Goal: Task Accomplishment & Management: Manage account settings

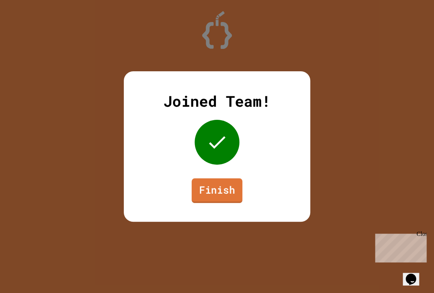
click at [232, 183] on link "Finish" at bounding box center [217, 190] width 51 height 25
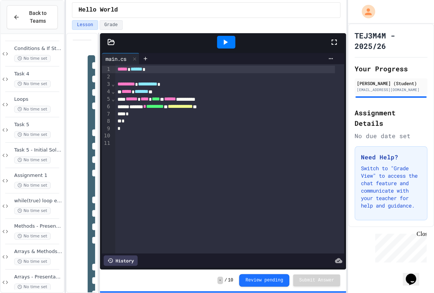
scroll to position [264, 0]
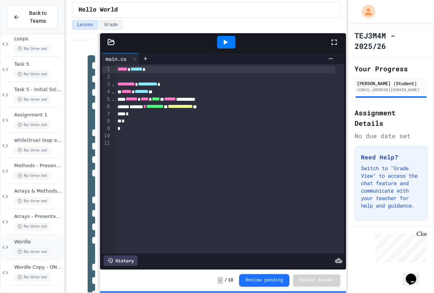
click at [21, 249] on icon at bounding box center [20, 251] width 4 height 4
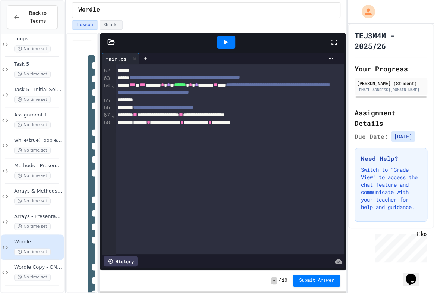
scroll to position [542, 0]
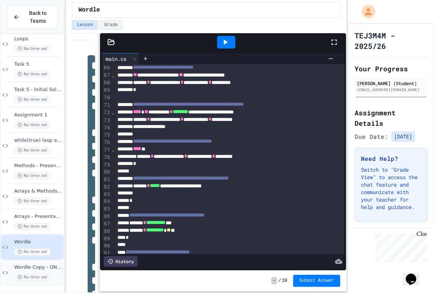
click at [25, 265] on span "Wordle Copy - ONLY TO SEE WHAT IT LOOKED LIKE AT THE START" at bounding box center [38, 267] width 48 height 6
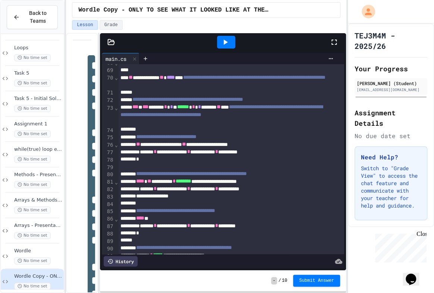
scroll to position [682, 0]
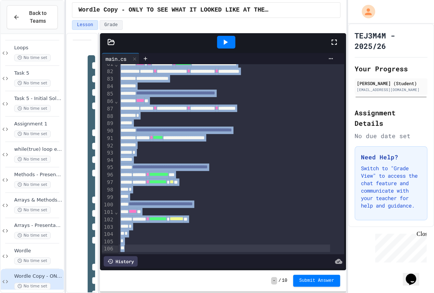
drag, startPoint x: 119, startPoint y: 68, endPoint x: 260, endPoint y: 237, distance: 219.9
copy div "**********"
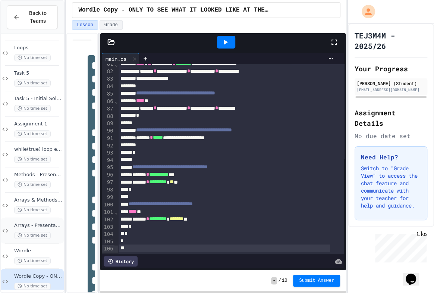
click at [35, 234] on span "No time set" at bounding box center [32, 235] width 37 height 7
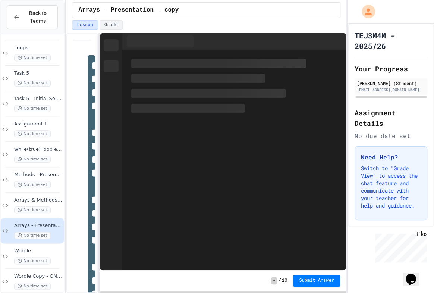
click at [32, 243] on div "Wordle No time set" at bounding box center [32, 255] width 63 height 25
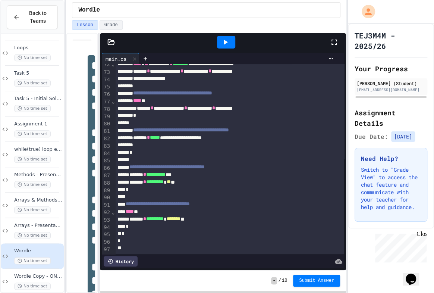
scroll to position [601, 0]
